Goal: Use online tool/utility: Utilize a website feature to perform a specific function

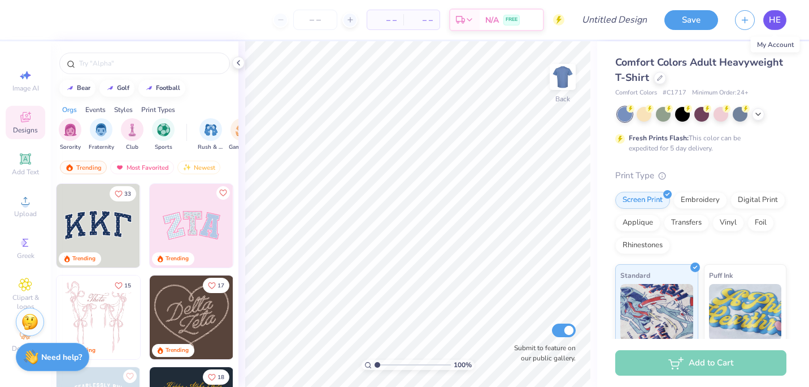
click at [770, 19] on span "HE" at bounding box center [775, 20] width 12 height 13
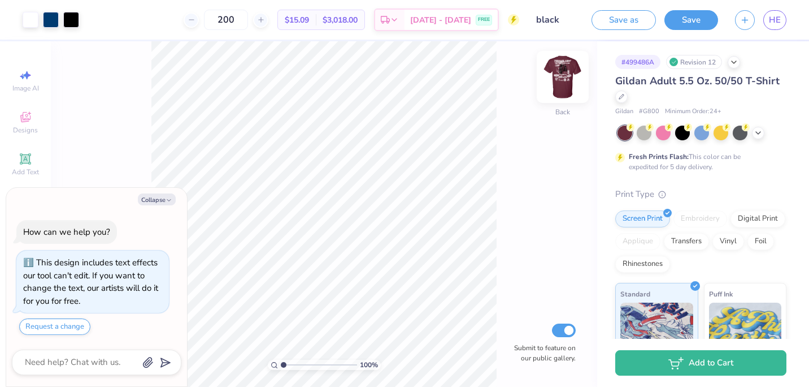
click at [561, 75] on img at bounding box center [562, 76] width 45 height 45
click at [168, 200] on polyline "button" at bounding box center [168, 200] width 3 height 2
type textarea "x"
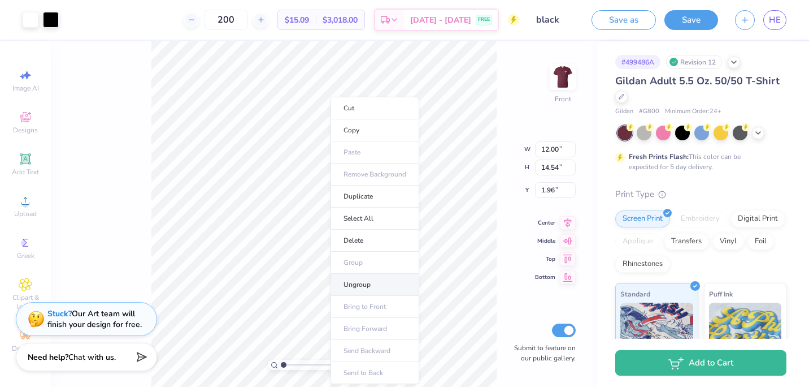
click at [359, 288] on li "Ungroup" at bounding box center [375, 285] width 89 height 22
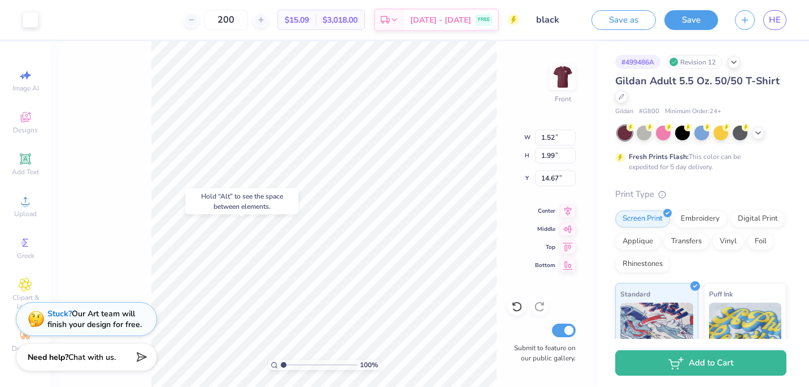
type input "14.67"
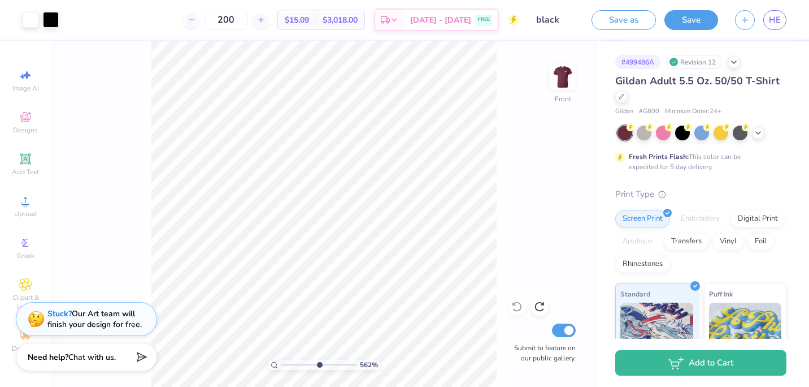
drag, startPoint x: 292, startPoint y: 362, endPoint x: 318, endPoint y: 366, distance: 26.8
type input "5.62"
click at [318, 366] on input "range" at bounding box center [319, 364] width 76 height 10
type input "2.17"
click at [32, 127] on span "Designs" at bounding box center [25, 129] width 25 height 9
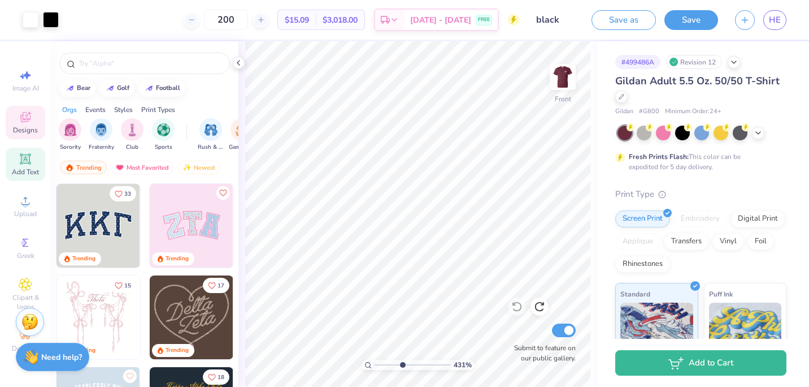
click at [25, 167] on span "Add Text" at bounding box center [25, 171] width 27 height 9
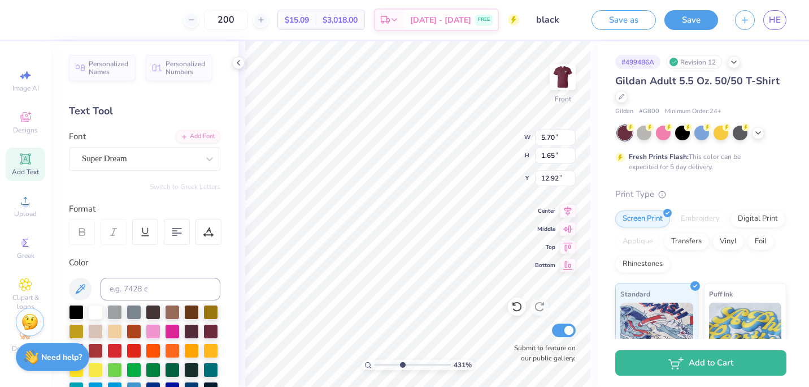
scroll to position [9, 1]
type input "4.30557958870779"
type textarea "TET"
type input "4.30557958870779"
type textarea "TE"
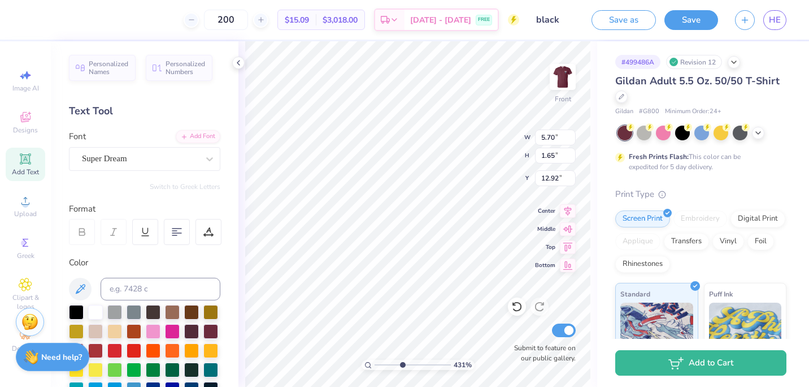
type input "4.30557958870779"
click at [239, 63] on icon at bounding box center [238, 62] width 9 height 9
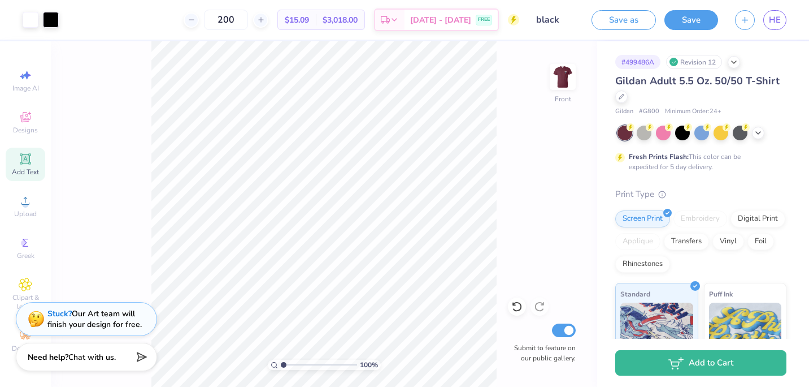
drag, startPoint x: 301, startPoint y: 363, endPoint x: 279, endPoint y: 362, distance: 22.0
click at [281, 362] on input "range" at bounding box center [319, 364] width 76 height 10
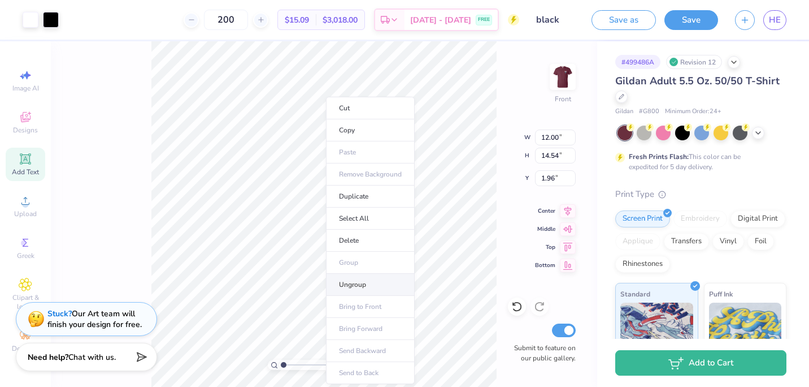
click at [354, 281] on li "Ungroup" at bounding box center [370, 285] width 89 height 22
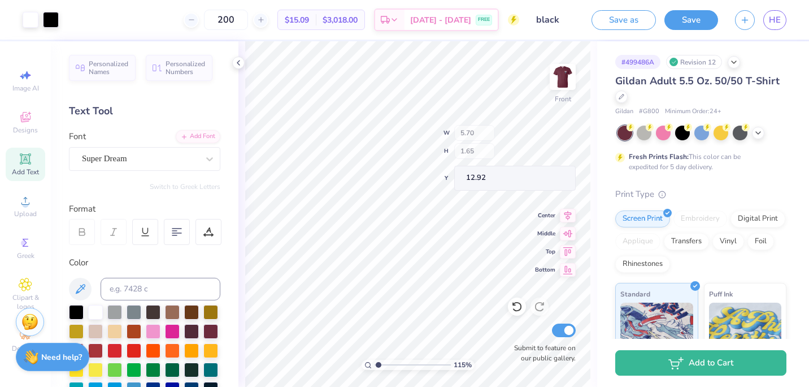
type input "1.14720940778902"
type input "12.00"
type input "14.54"
type input "1.96"
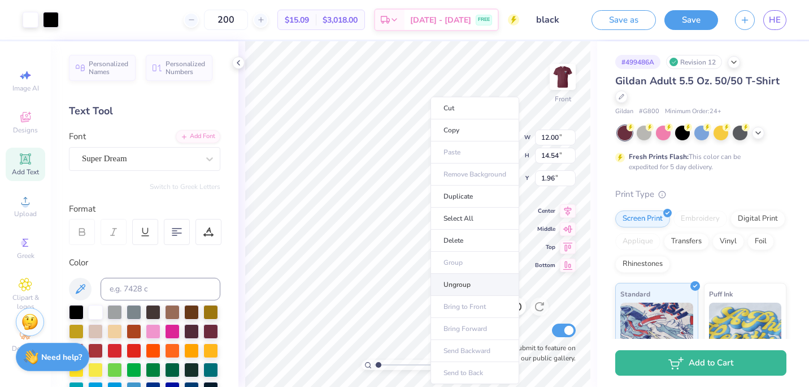
click at [454, 285] on li "Ungroup" at bounding box center [475, 285] width 89 height 22
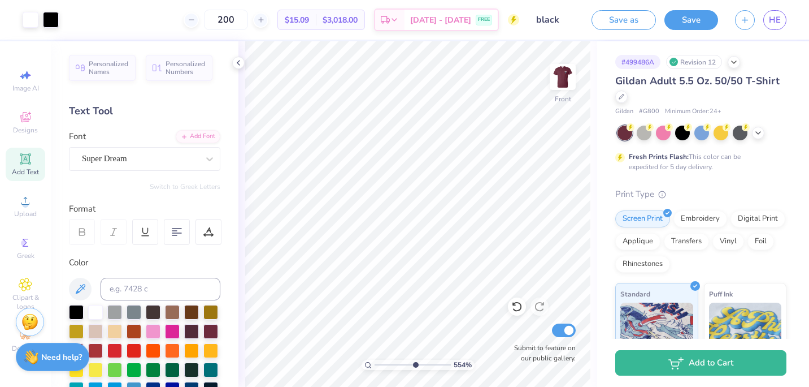
drag, startPoint x: 381, startPoint y: 361, endPoint x: 415, endPoint y: 361, distance: 33.9
click at [415, 361] on input "range" at bounding box center [413, 364] width 76 height 10
drag, startPoint x: 410, startPoint y: 364, endPoint x: 381, endPoint y: 363, distance: 29.4
click at [381, 363] on input "range" at bounding box center [413, 364] width 76 height 10
drag, startPoint x: 381, startPoint y: 363, endPoint x: 409, endPoint y: 362, distance: 27.1
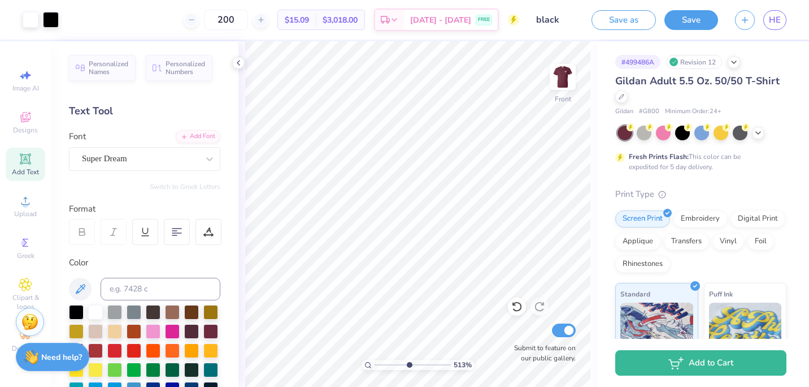
type input "5.13"
click at [409, 362] on input "range" at bounding box center [413, 364] width 76 height 10
type input "3.22"
type input "1.76"
type input "5.02"
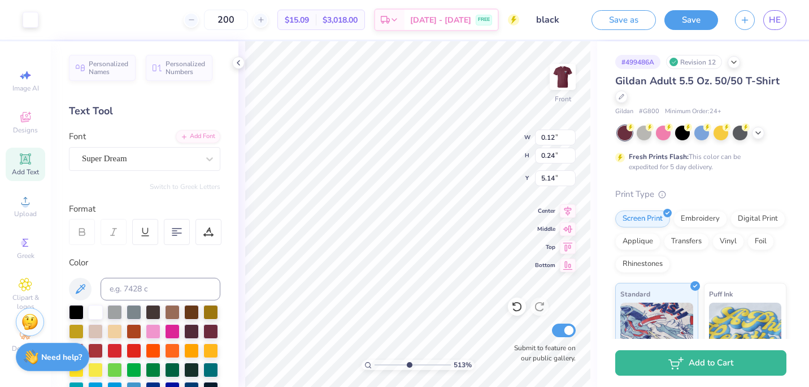
type input "0.14"
click at [27, 162] on icon at bounding box center [25, 158] width 8 height 8
type input "3.71"
type input "1.58"
type input "12.62"
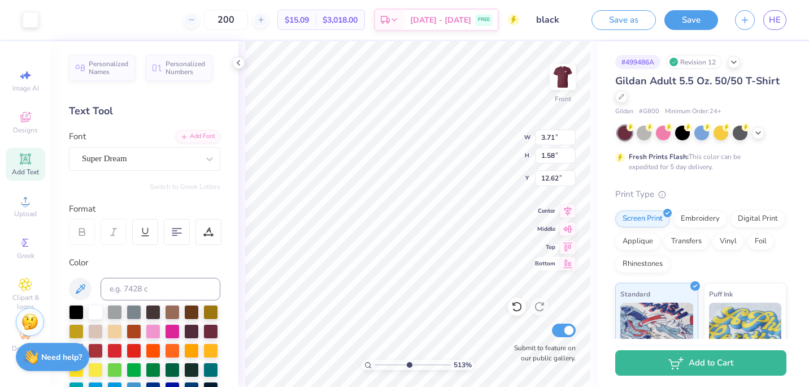
type input "2.16"
type input "0.62"
type input "7.45"
type input "0.12"
type input "0.24"
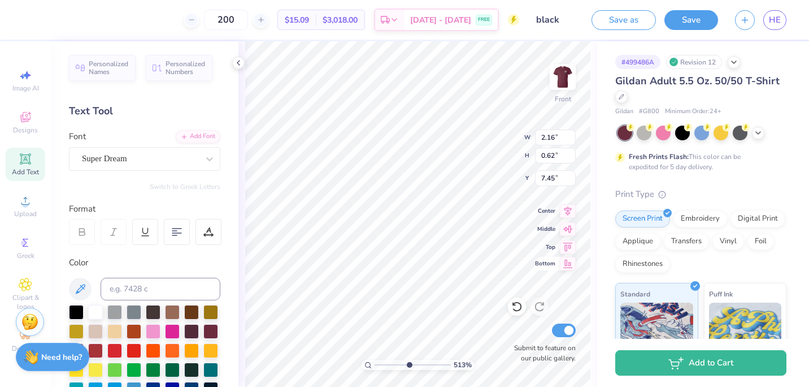
type input "5.49"
type input "1.71243836891999"
click at [687, 27] on button "Save" at bounding box center [692, 18] width 54 height 20
